Goal: Task Accomplishment & Management: Use online tool/utility

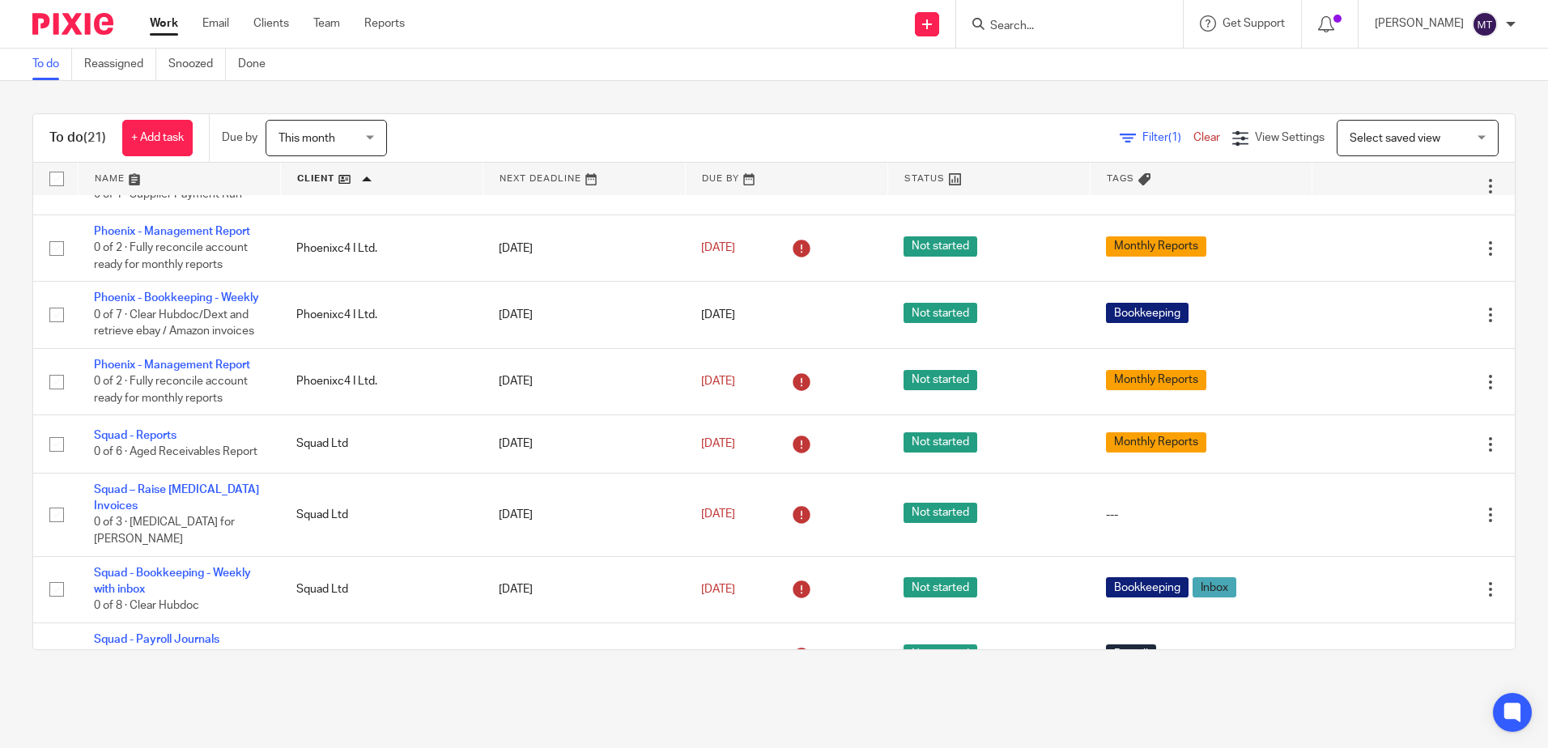
scroll to position [891, 0]
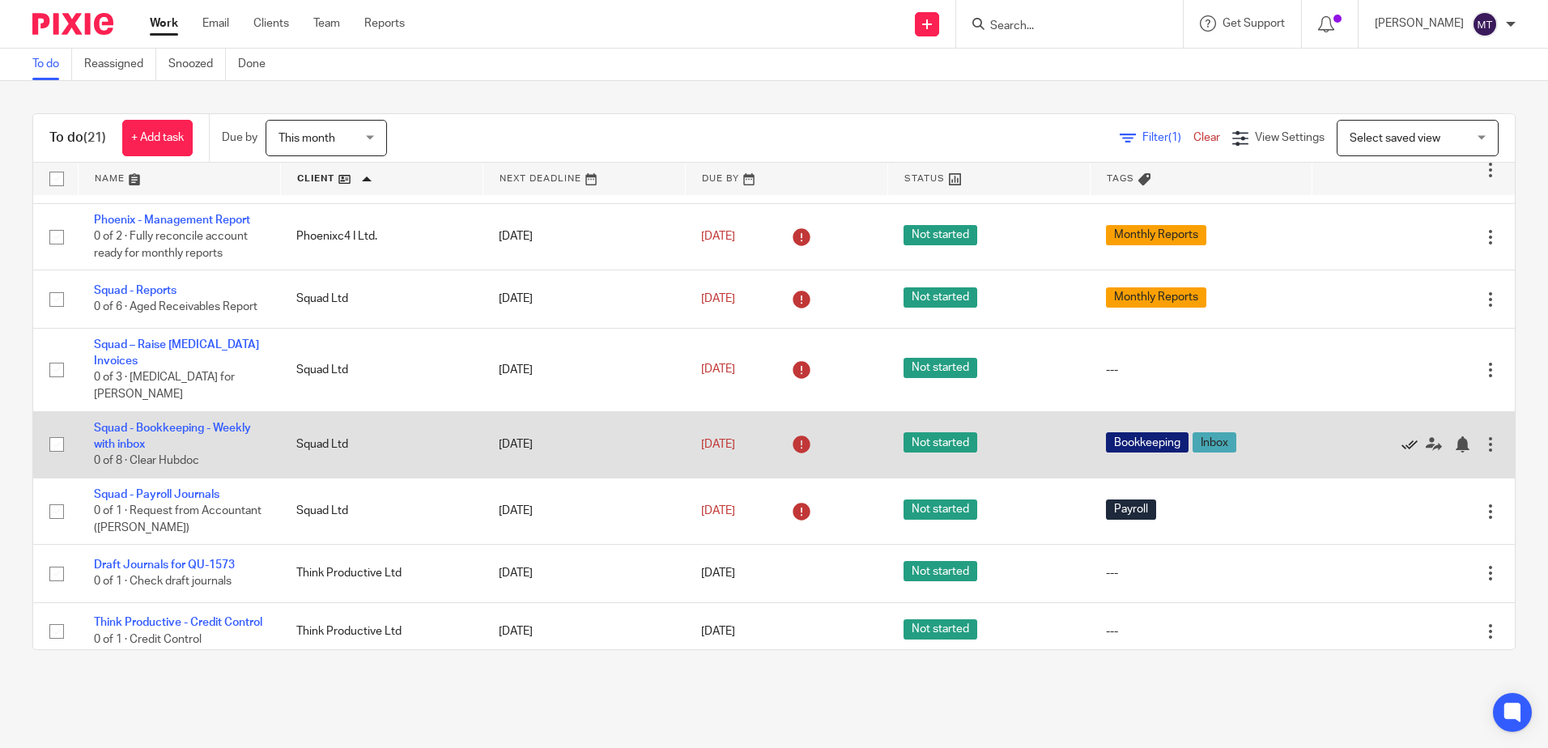
click at [1401, 453] on icon at bounding box center [1409, 444] width 16 height 16
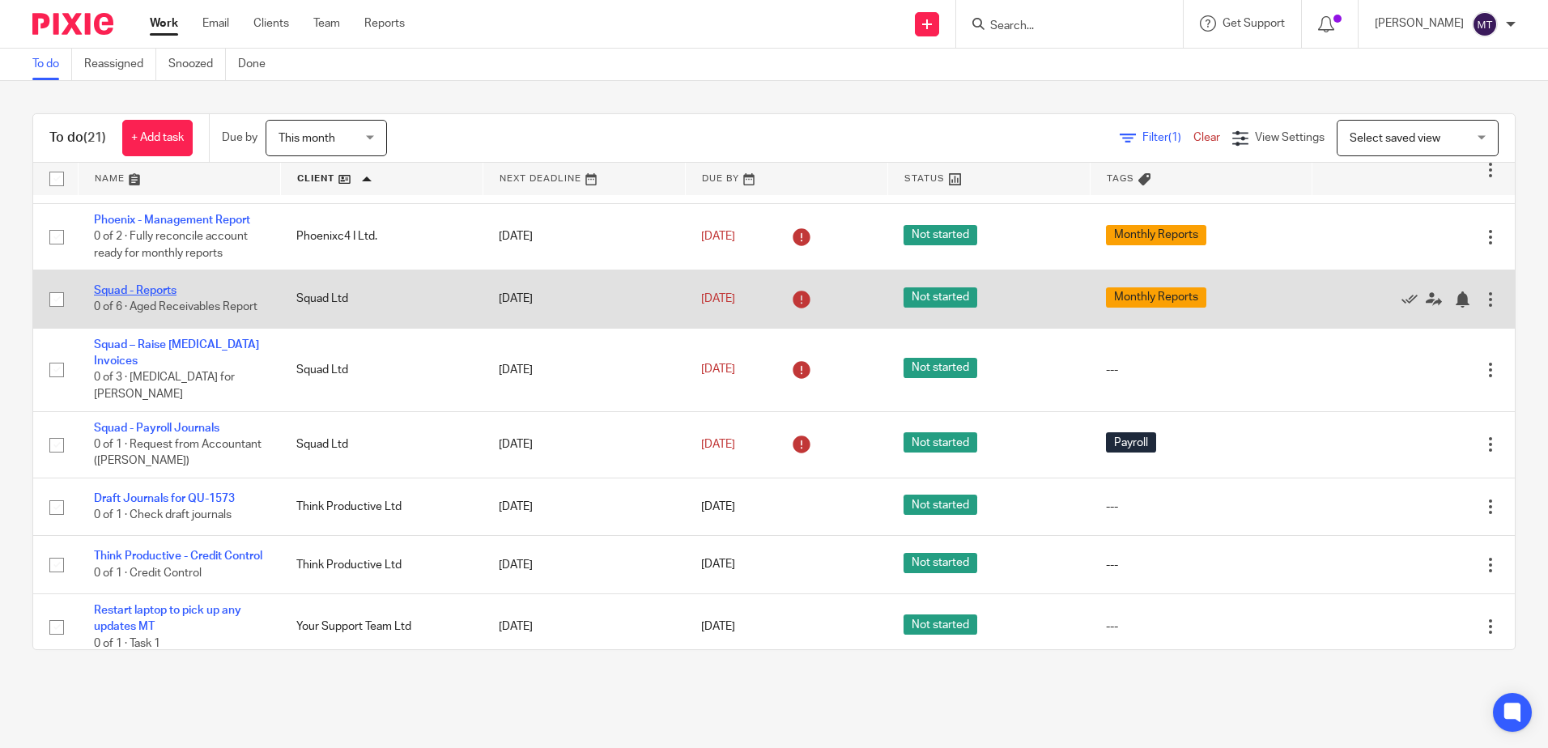
click at [154, 296] on link "Squad - Reports" at bounding box center [135, 290] width 83 height 11
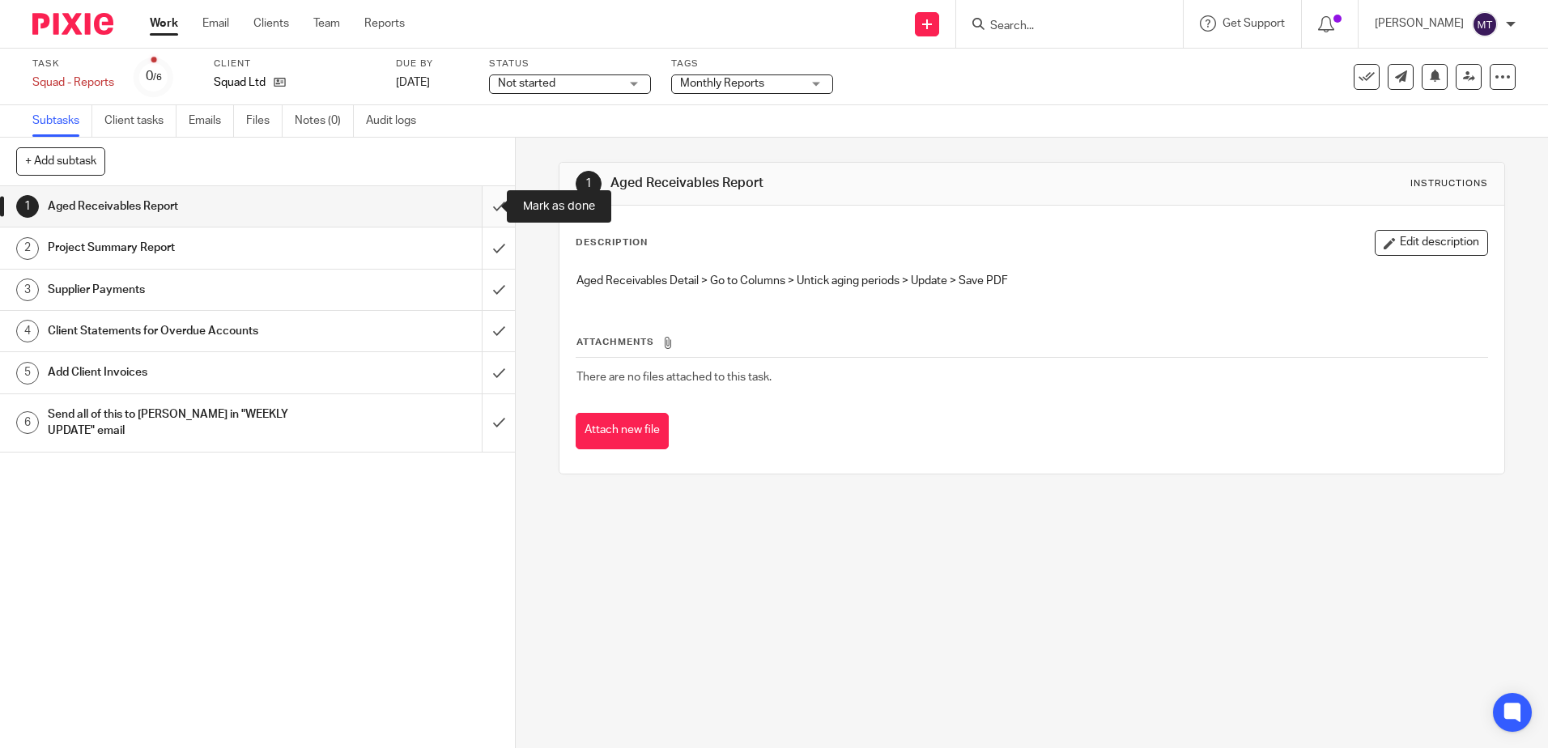
click at [482, 206] on input "submit" at bounding box center [257, 206] width 515 height 40
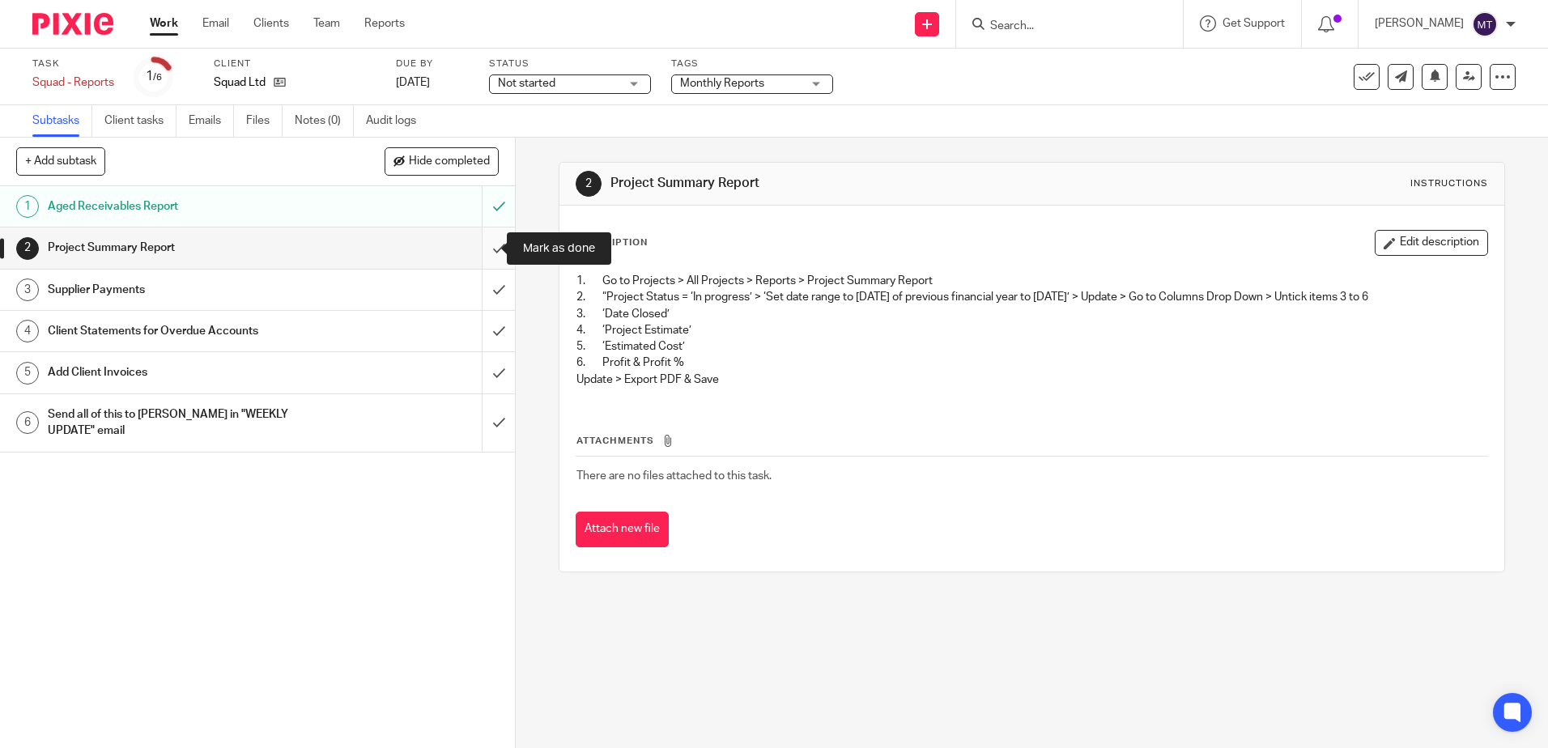
click at [477, 249] on input "submit" at bounding box center [257, 248] width 515 height 40
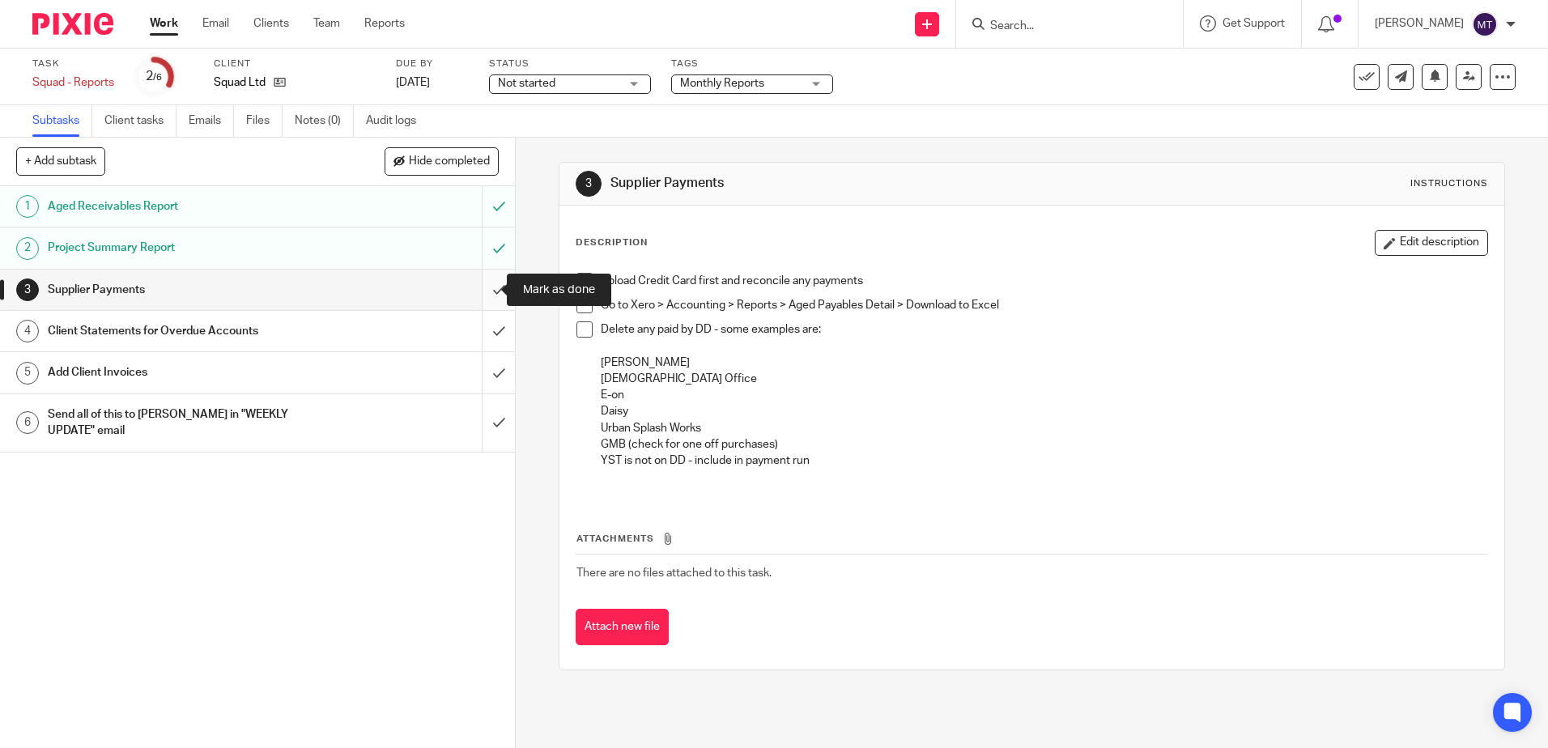
click at [479, 290] on input "submit" at bounding box center [257, 290] width 515 height 40
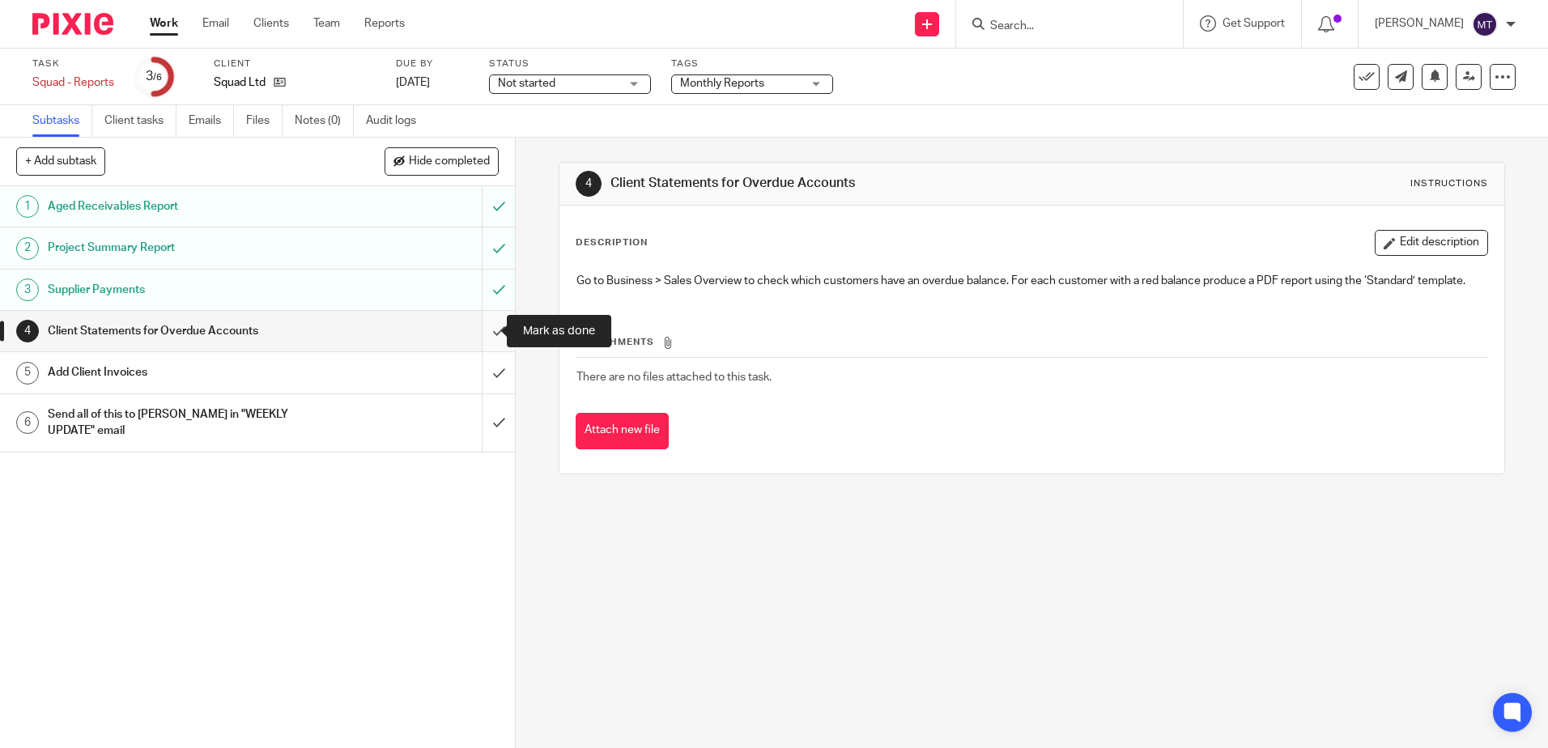
click at [481, 331] on input "submit" at bounding box center [257, 331] width 515 height 40
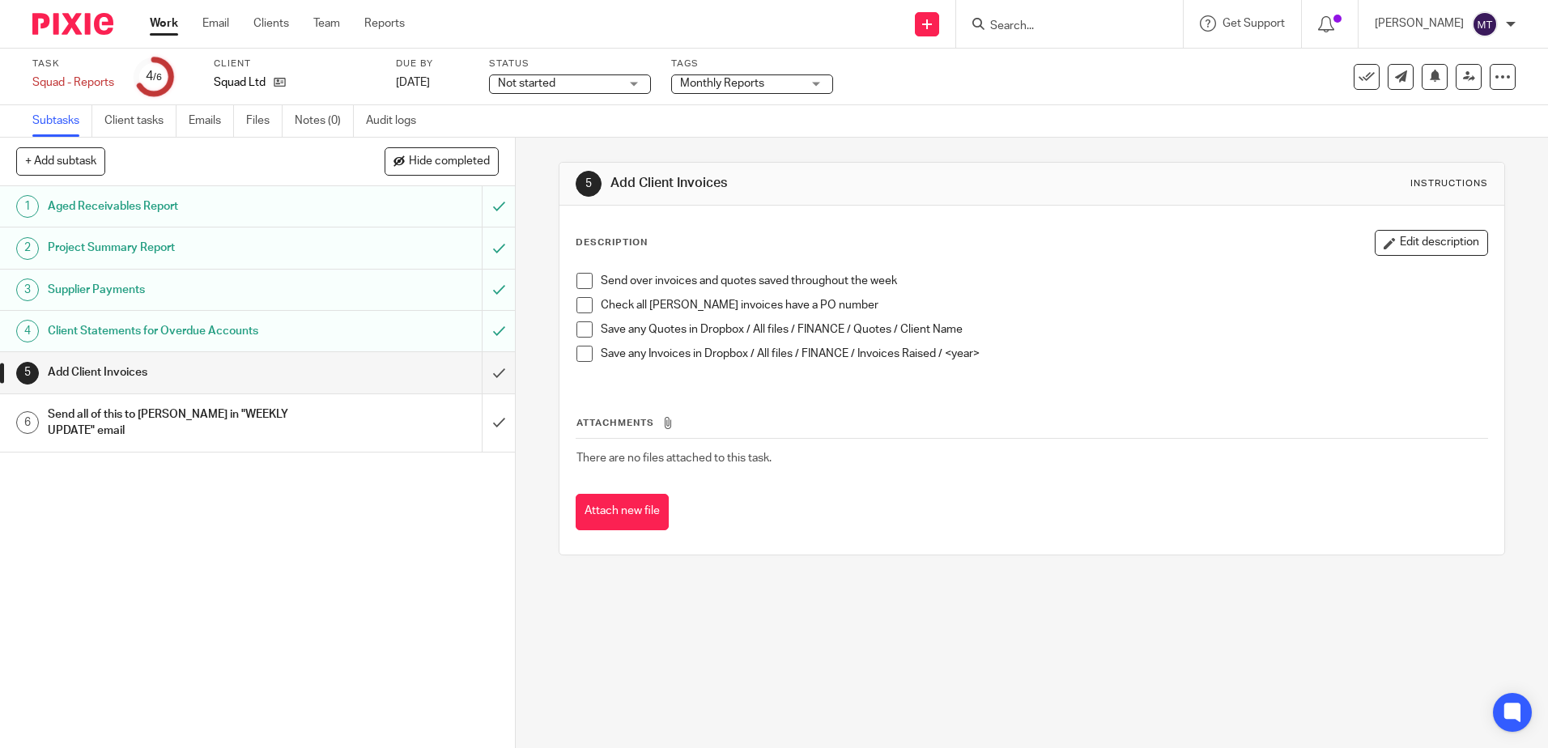
click at [263, 512] on div "1 Aged Receivables Report 2 Project Summary Report 3 Supplier Payments 4 Client…" at bounding box center [257, 467] width 515 height 562
click at [483, 372] on input "submit" at bounding box center [257, 372] width 515 height 40
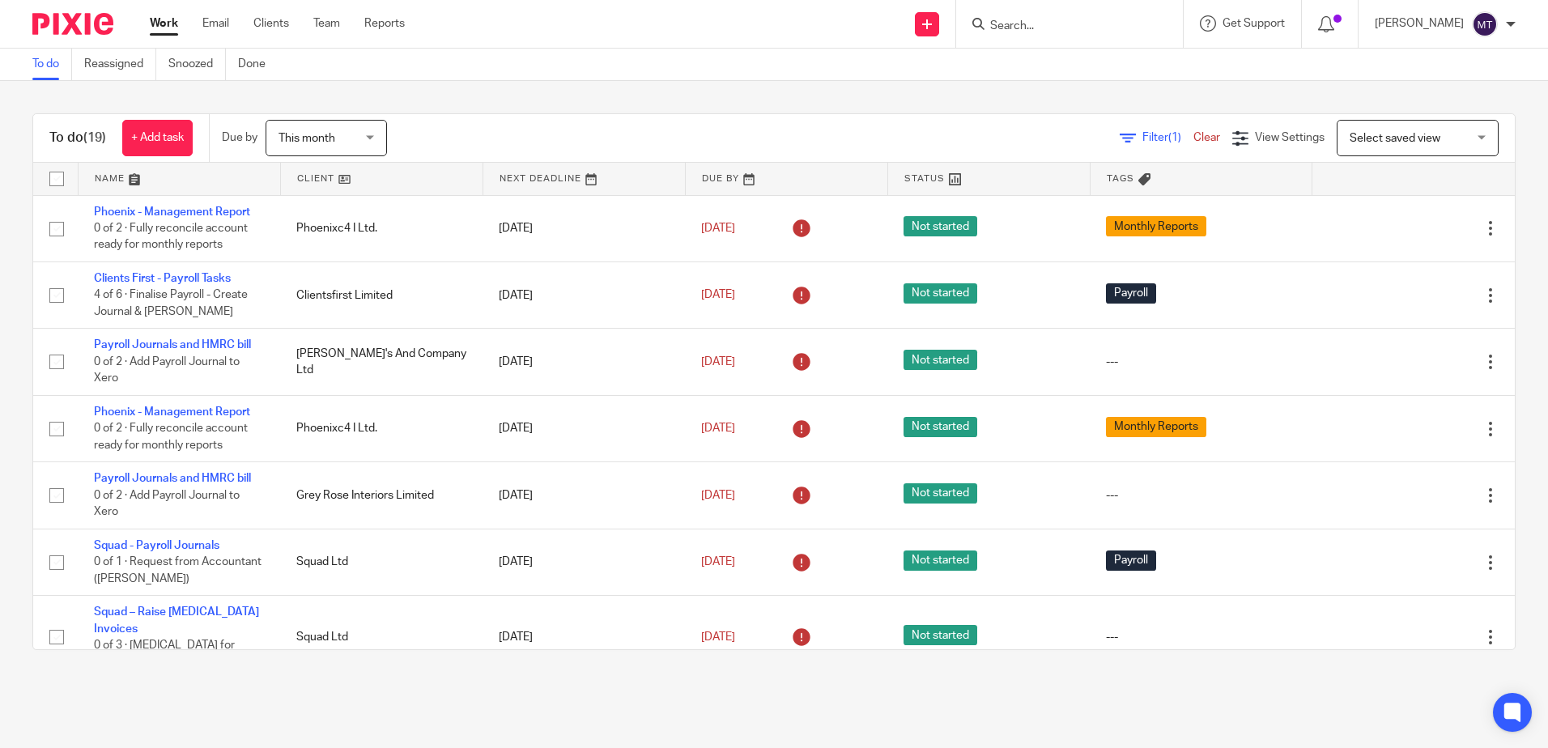
click at [311, 174] on link at bounding box center [382, 179] width 202 height 32
